Goal: Task Accomplishment & Management: Manage account settings

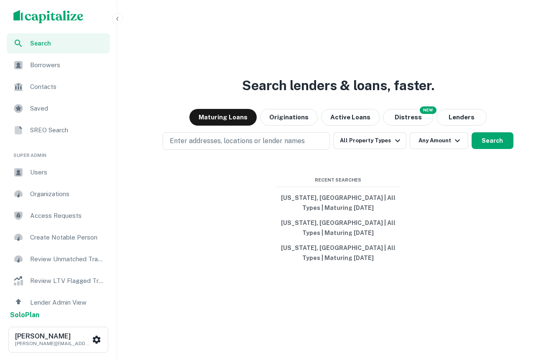
click at [41, 21] on img "scrollable content" at bounding box center [48, 16] width 70 height 13
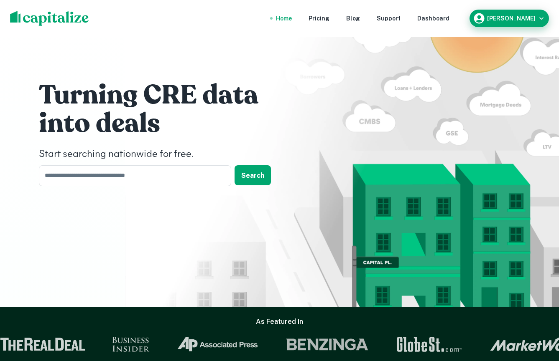
click at [504, 18] on h6 "[PERSON_NAME]" at bounding box center [511, 18] width 48 height 6
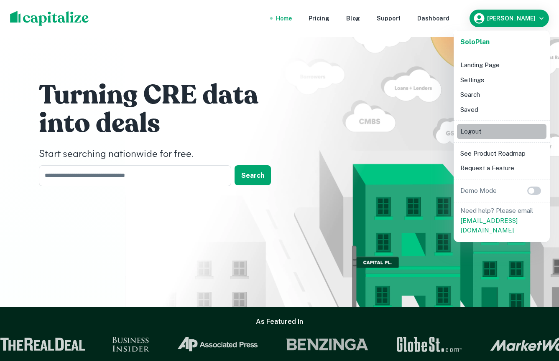
click at [486, 132] on li "Logout" at bounding box center [501, 131] width 89 height 15
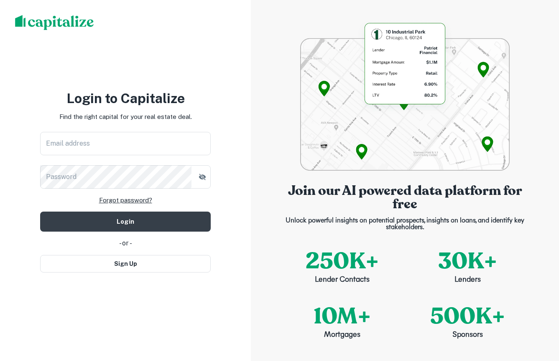
type input "**********"
